Goal: Task Accomplishment & Management: Use online tool/utility

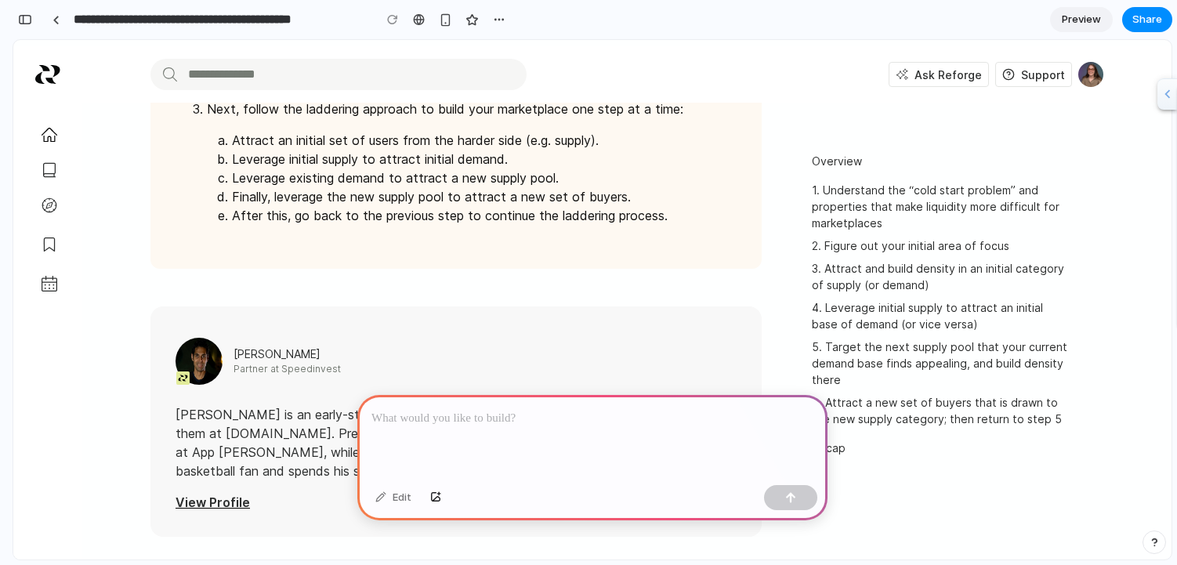
scroll to position [5507, 0]
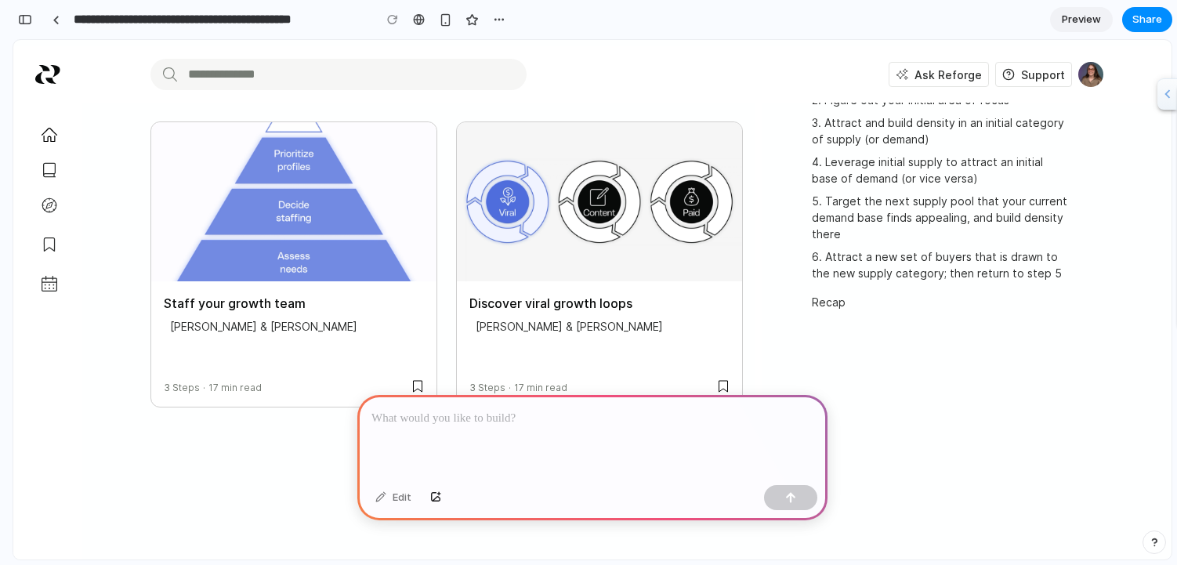
click at [507, 221] on img "slide" at bounding box center [599, 202] width 285 height 160
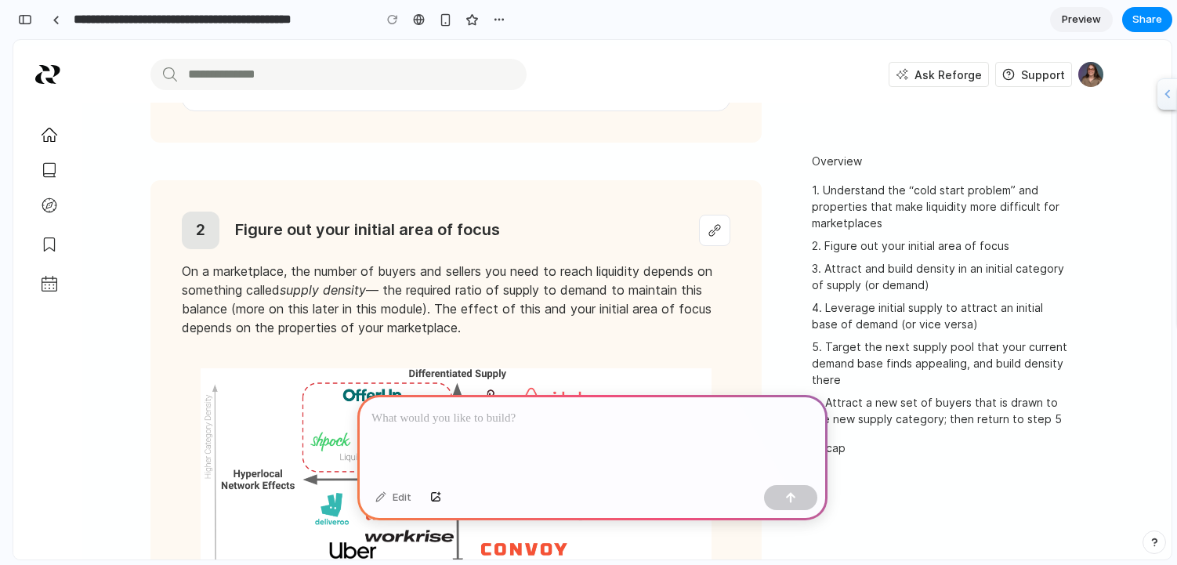
scroll to position [0, 0]
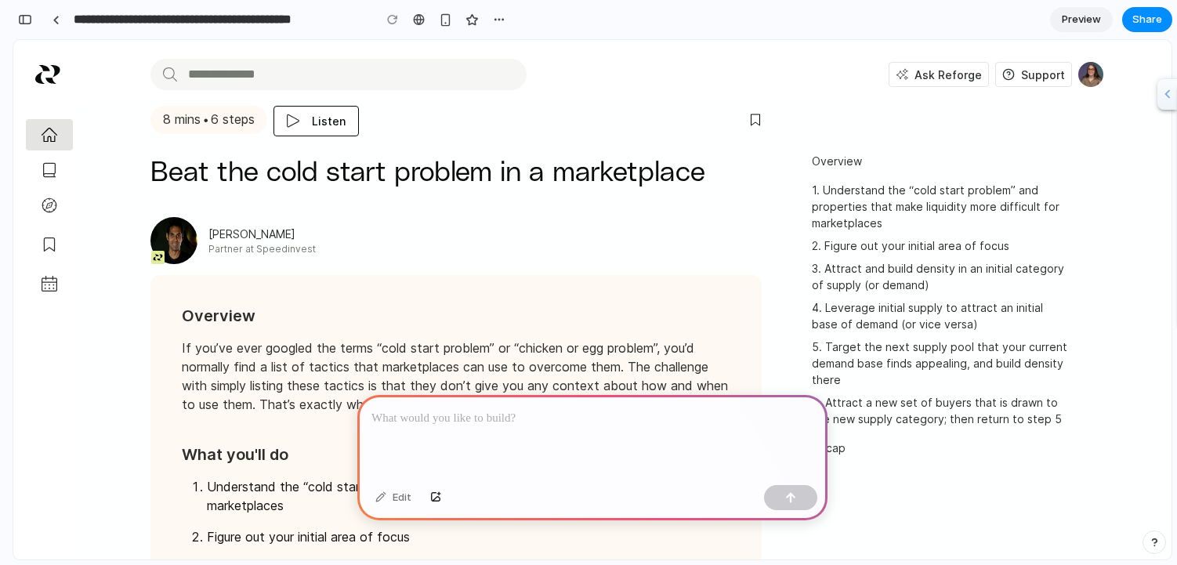
click at [40, 146] on link "Home" at bounding box center [49, 134] width 47 height 31
click at [312, 125] on button "Listen" at bounding box center [315, 121] width 85 height 31
click at [208, 132] on div "8 mins ● 6 steps" at bounding box center [208, 120] width 117 height 28
click at [1096, 72] on img at bounding box center [1090, 74] width 25 height 25
click at [468, 23] on div "button" at bounding box center [471, 19] width 13 height 13
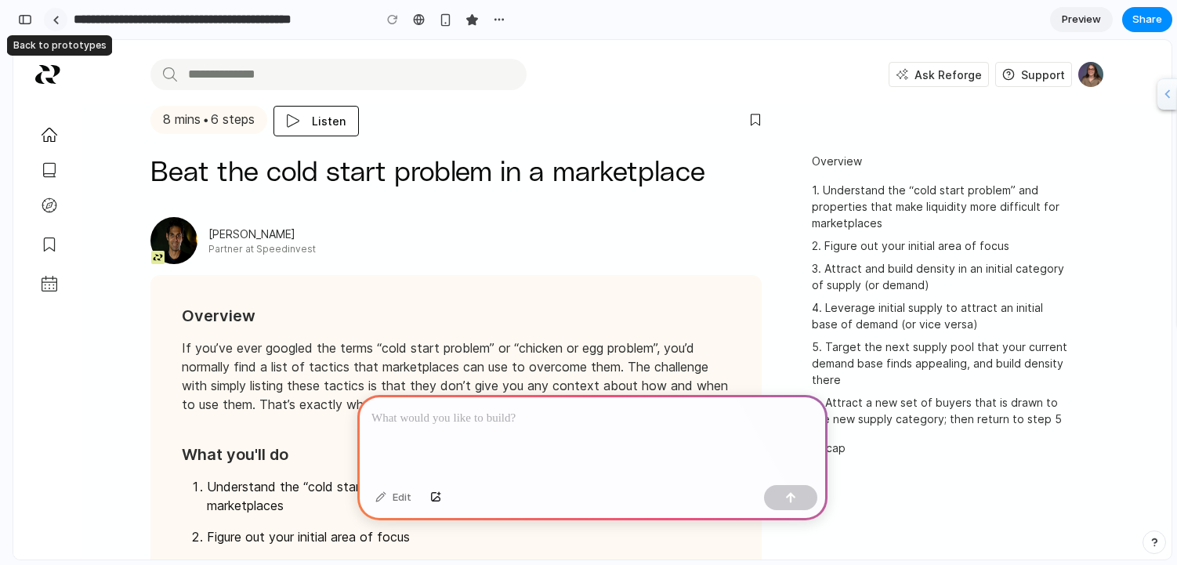
click at [54, 22] on div at bounding box center [55, 20] width 7 height 9
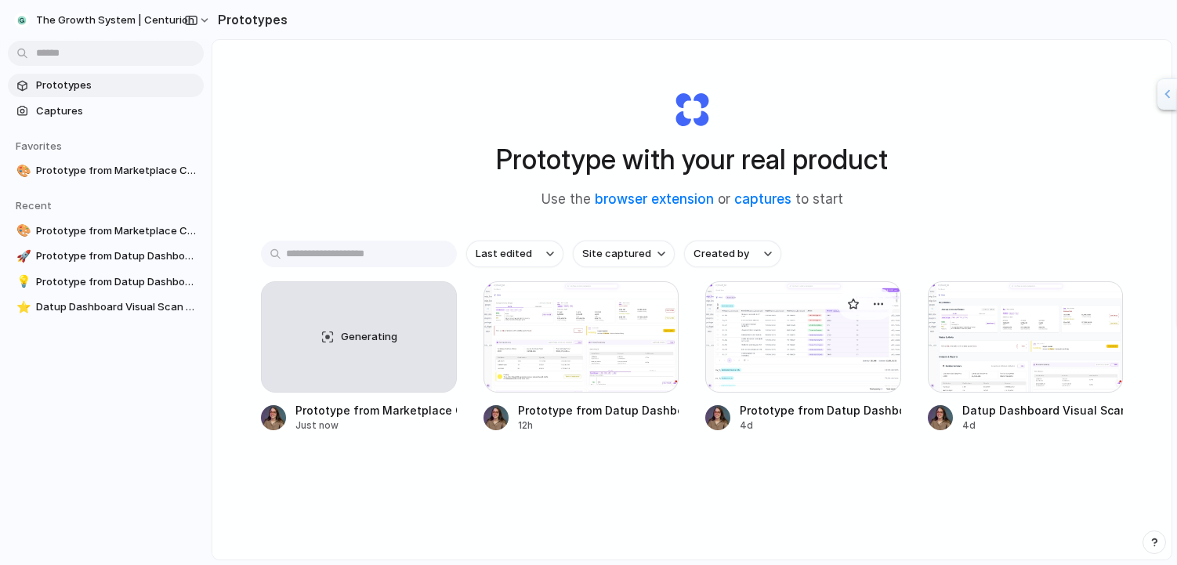
click at [793, 346] on div at bounding box center [803, 336] width 196 height 111
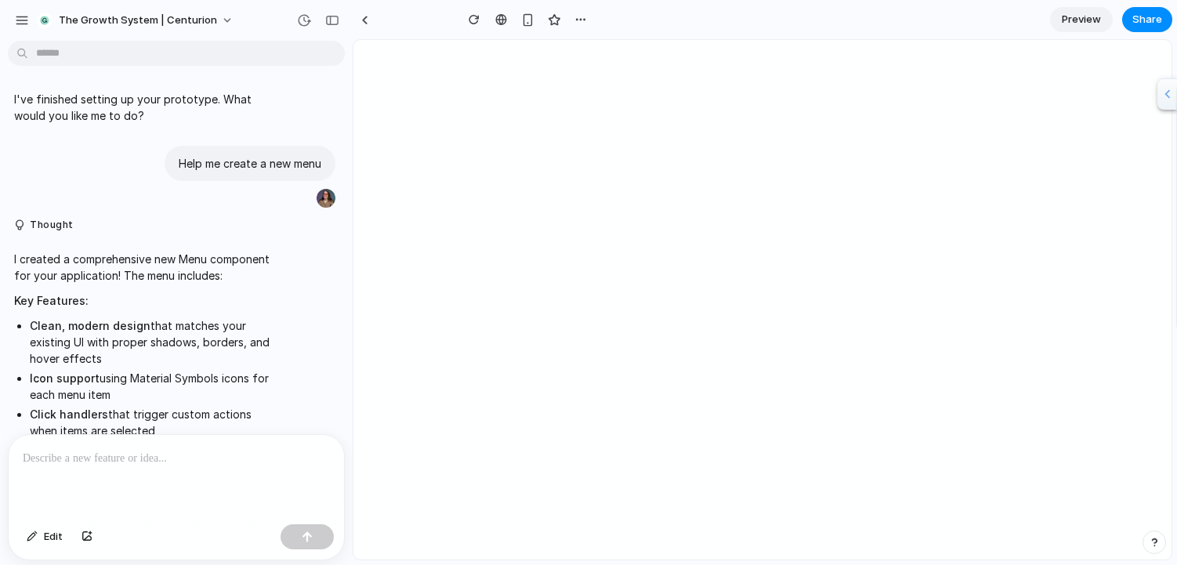
scroll to position [331, 0]
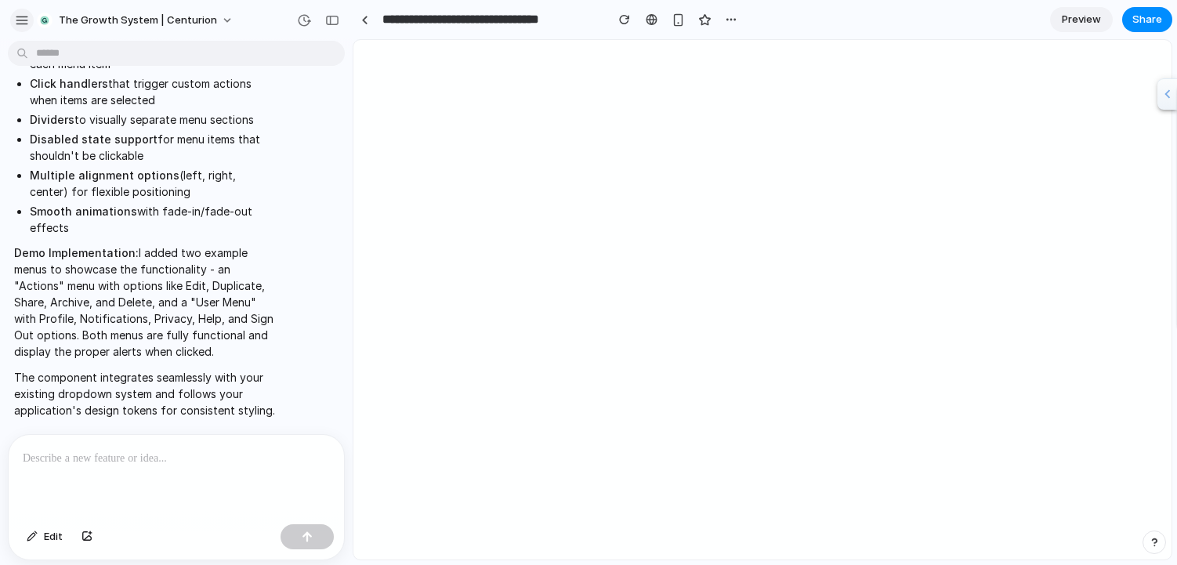
click at [15, 13] on div "button" at bounding box center [22, 20] width 14 height 14
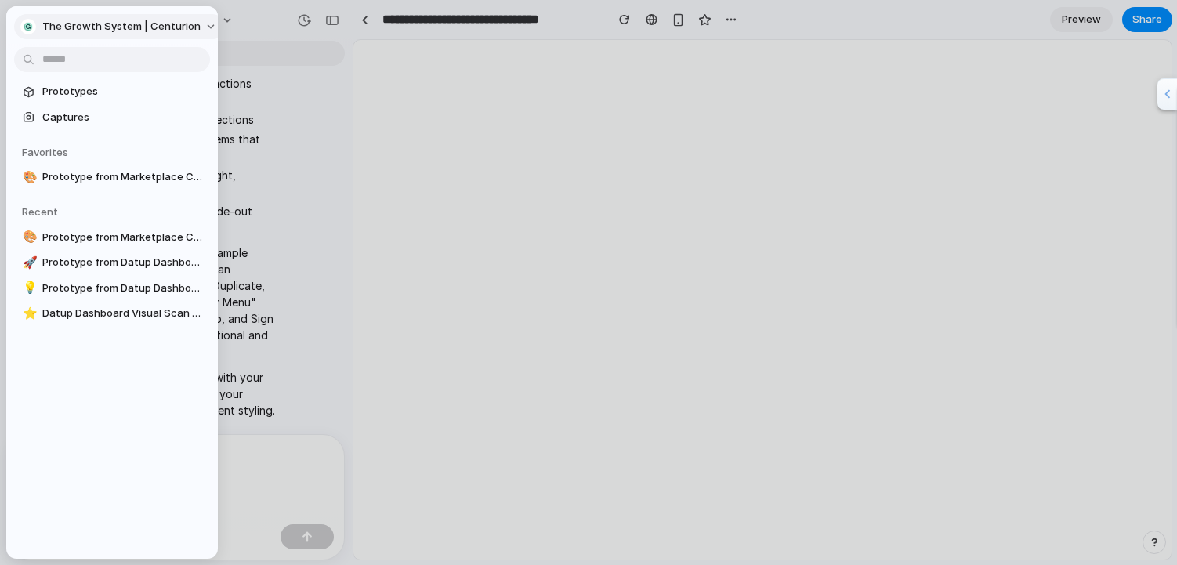
click at [129, 30] on span "The Growth System | Centurion" at bounding box center [121, 27] width 158 height 16
click at [147, 416] on div "Settings Invite members Change theme Sign out" at bounding box center [588, 282] width 1177 height 565
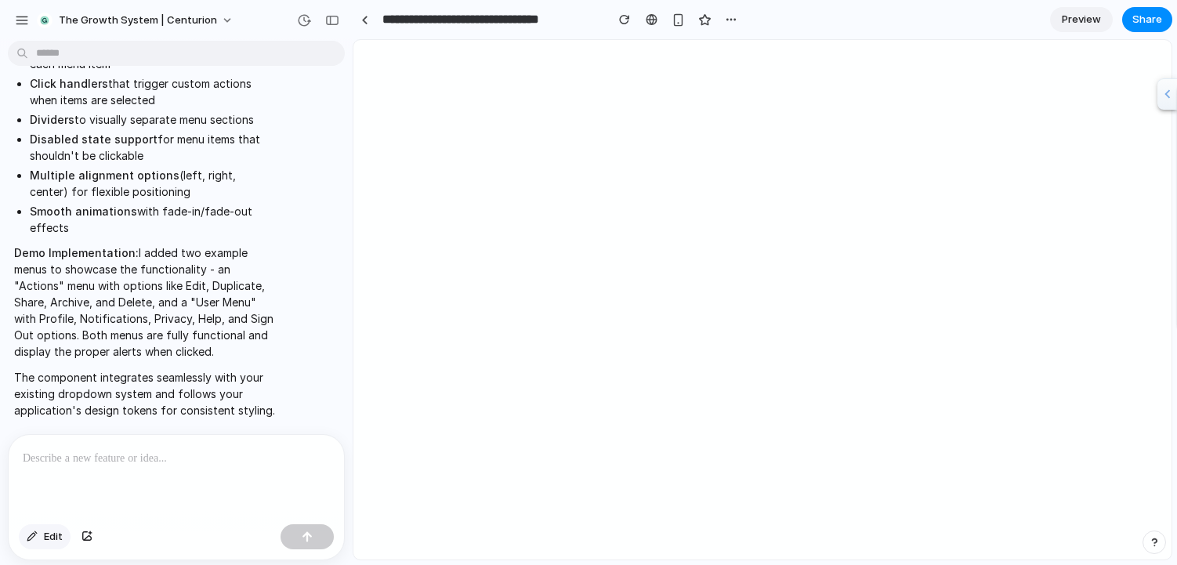
click at [59, 536] on span "Edit" at bounding box center [53, 537] width 19 height 16
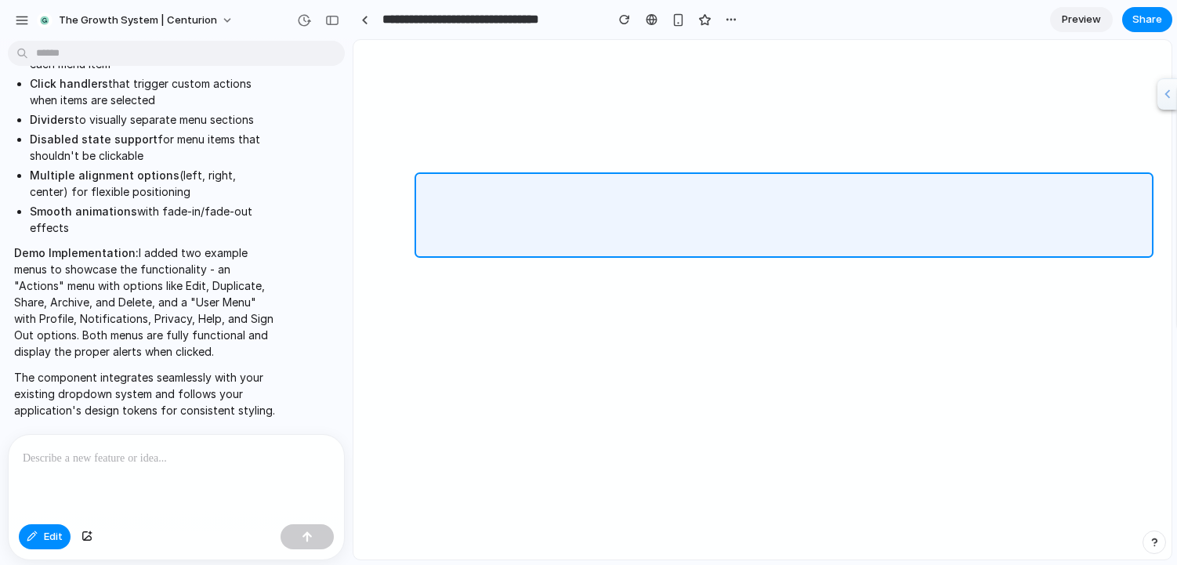
click at [634, 177] on div at bounding box center [762, 300] width 817 height 519
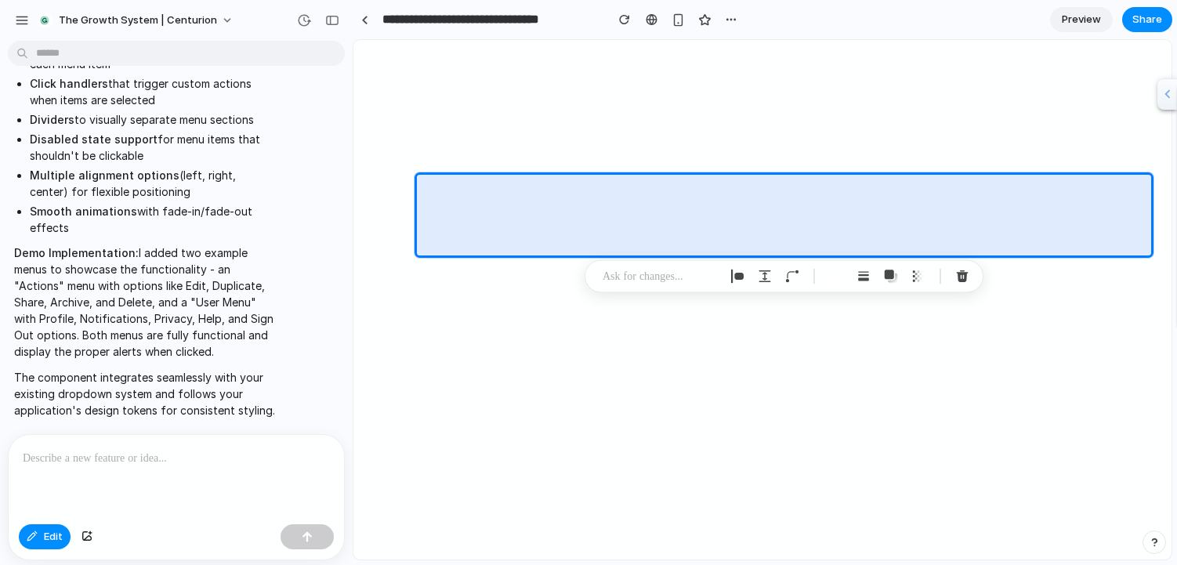
click at [212, 477] on div at bounding box center [176, 476] width 335 height 83
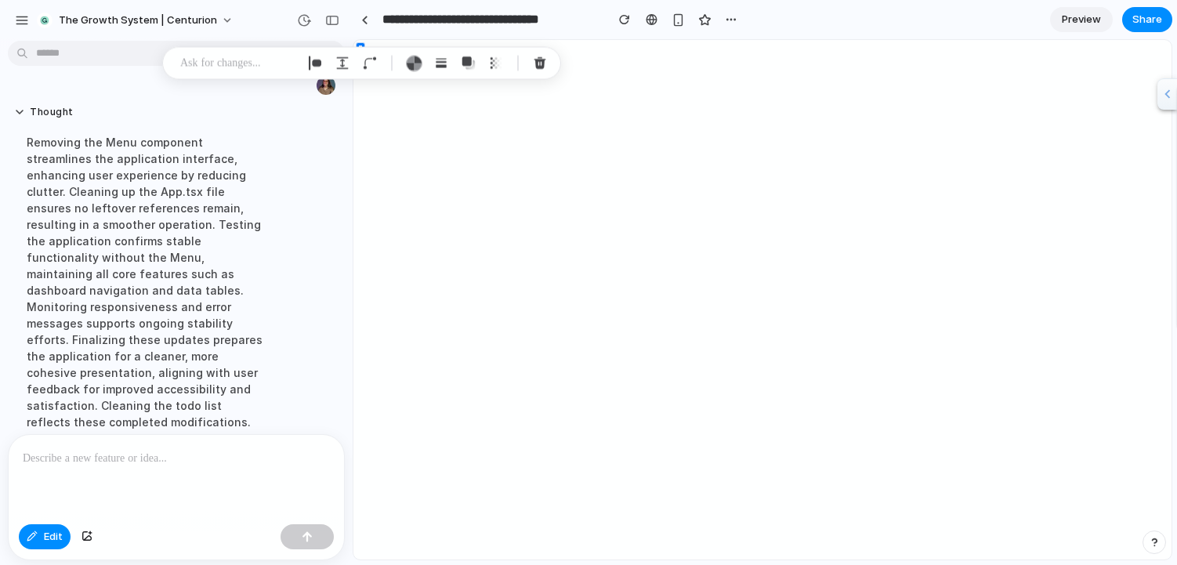
scroll to position [628, 0]
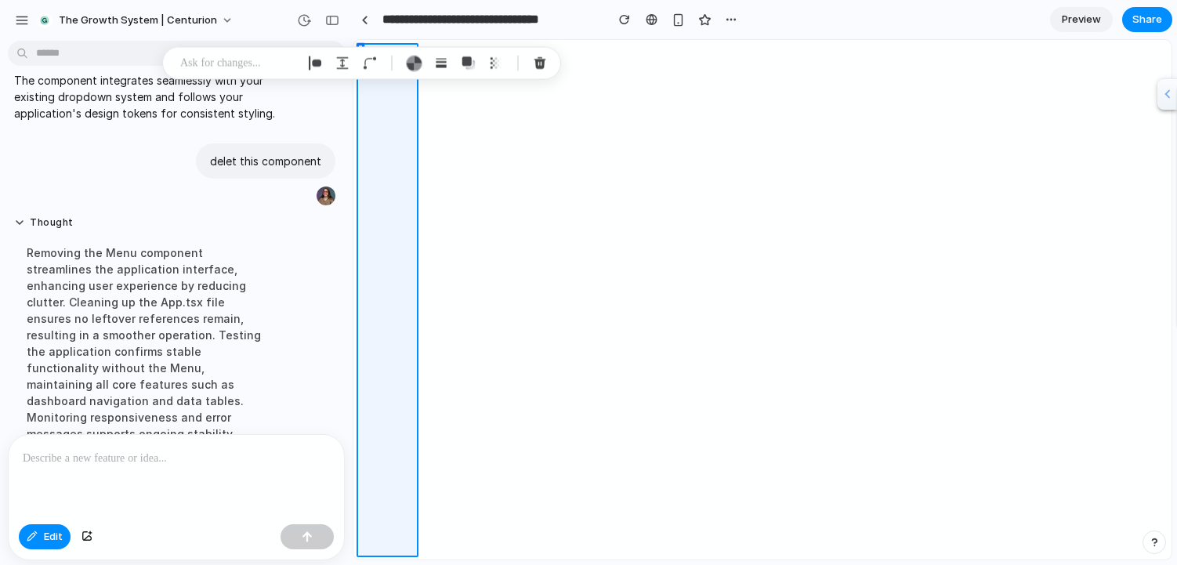
click at [390, 88] on div at bounding box center [762, 300] width 817 height 519
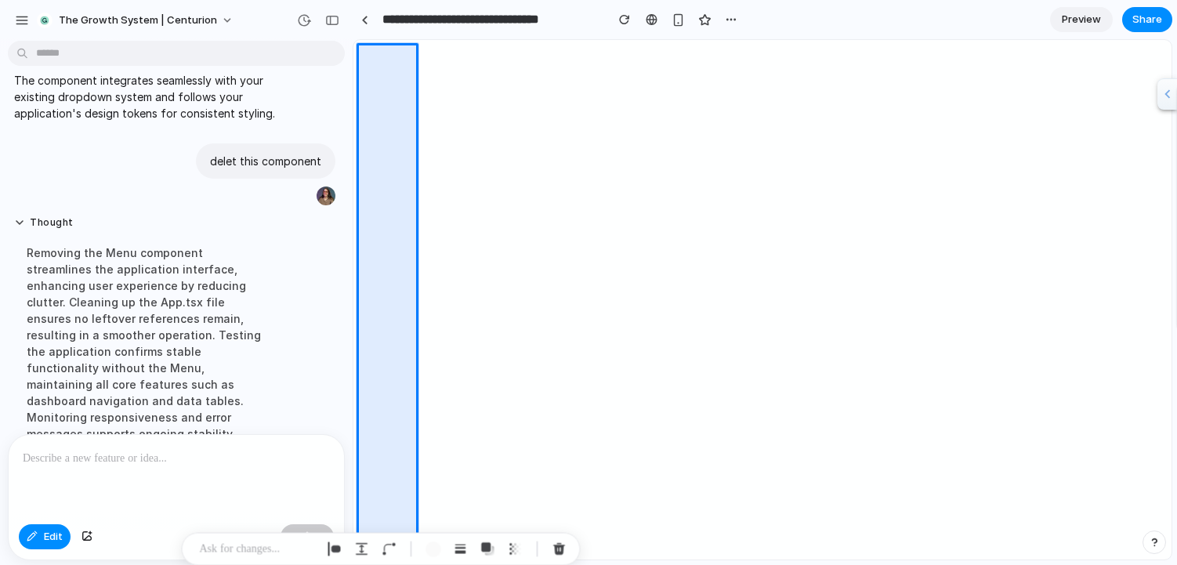
click at [115, 480] on div at bounding box center [176, 476] width 335 height 83
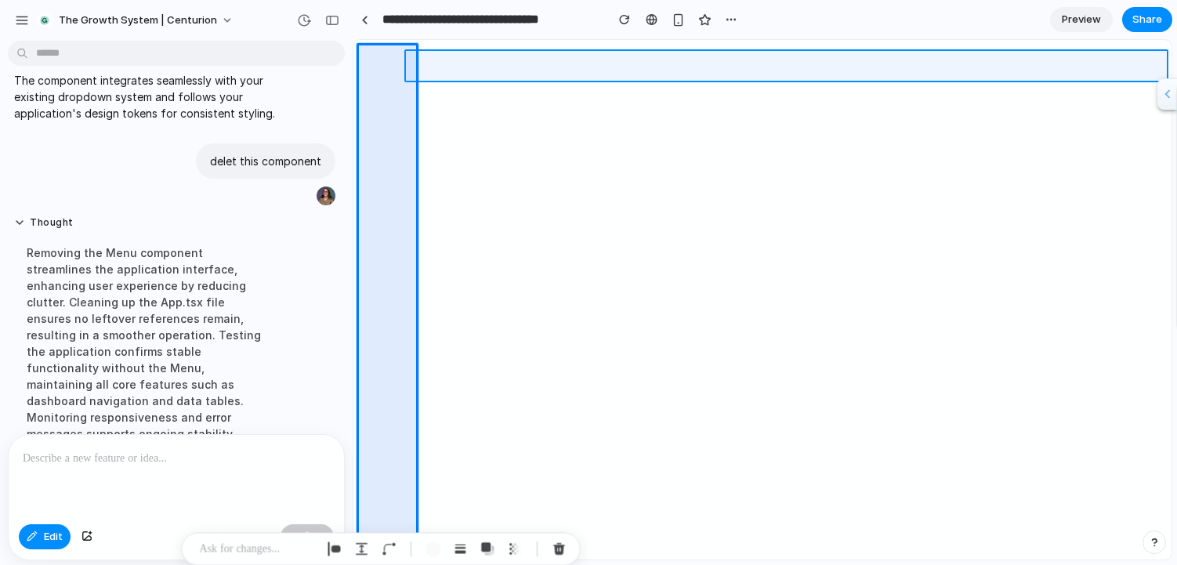
click at [583, 75] on div at bounding box center [762, 300] width 817 height 519
